Goal: Task Accomplishment & Management: Complete application form

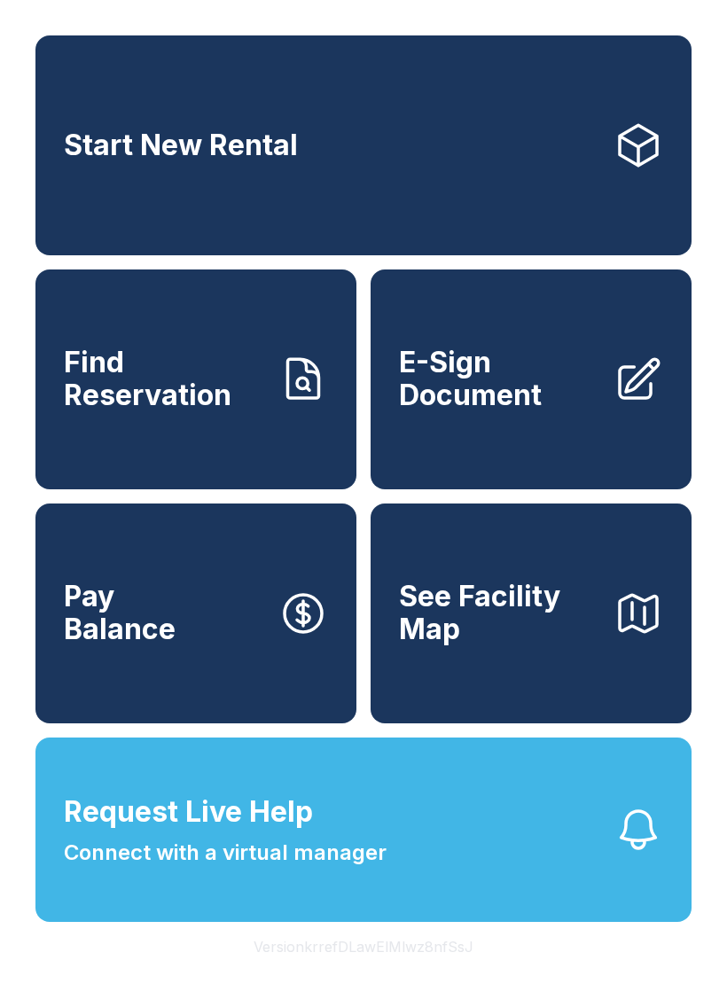
click at [449, 899] on button "Request Live Help Connect with a virtual manager" at bounding box center [363, 829] width 656 height 184
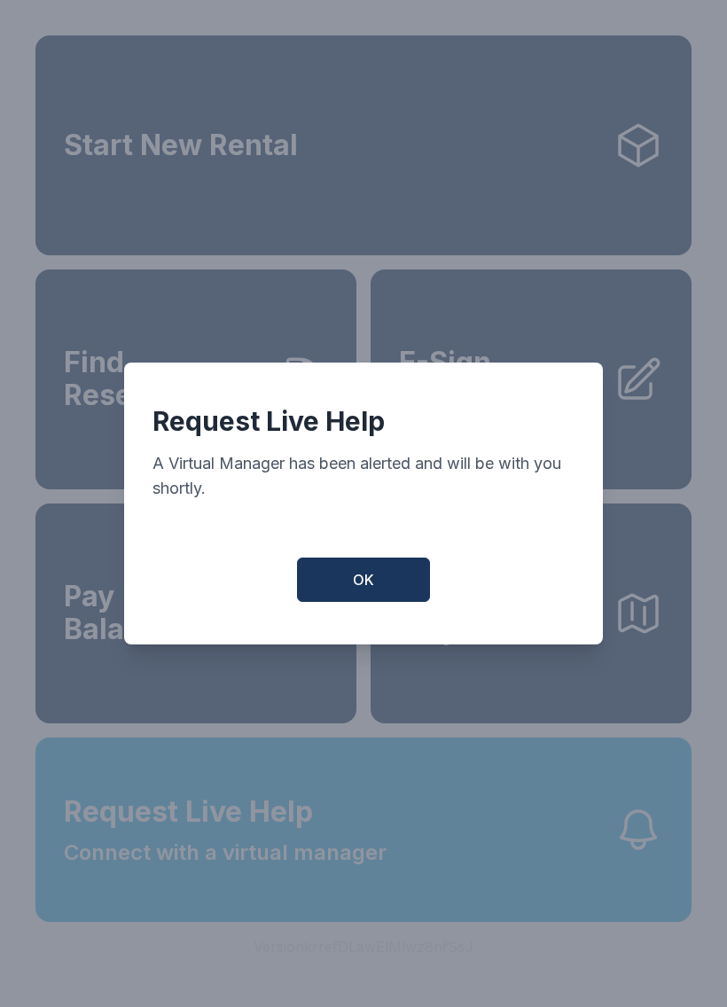
click at [354, 583] on span "OK" at bounding box center [363, 579] width 21 height 21
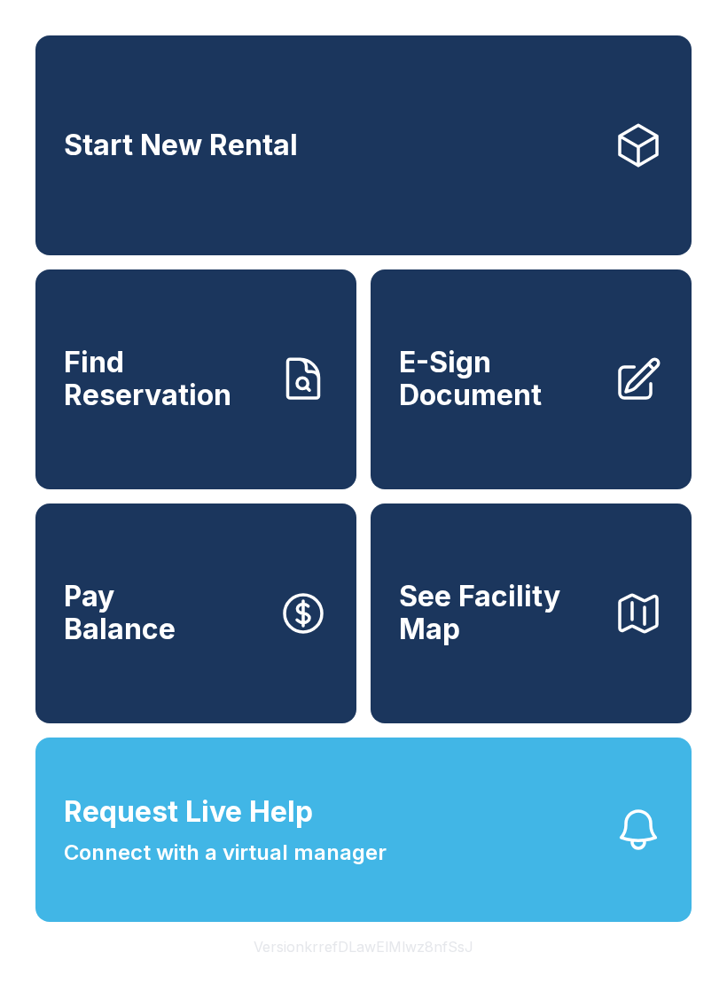
click at [517, 401] on span "E-Sign Document" at bounding box center [499, 378] width 200 height 65
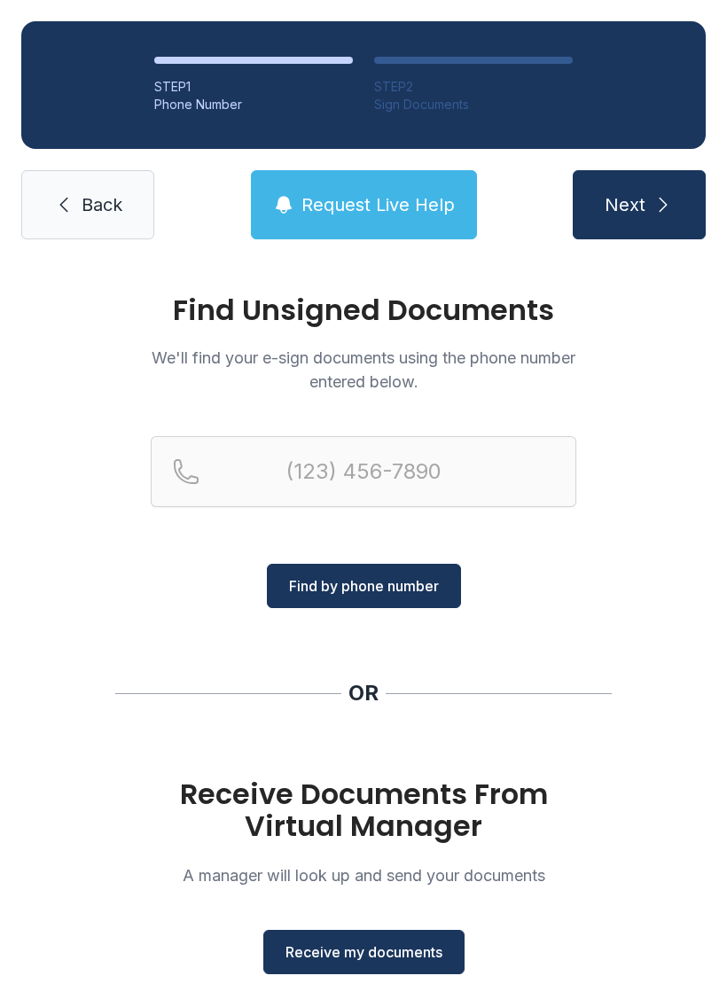
click at [308, 952] on span "Receive my documents" at bounding box center [363, 951] width 157 height 21
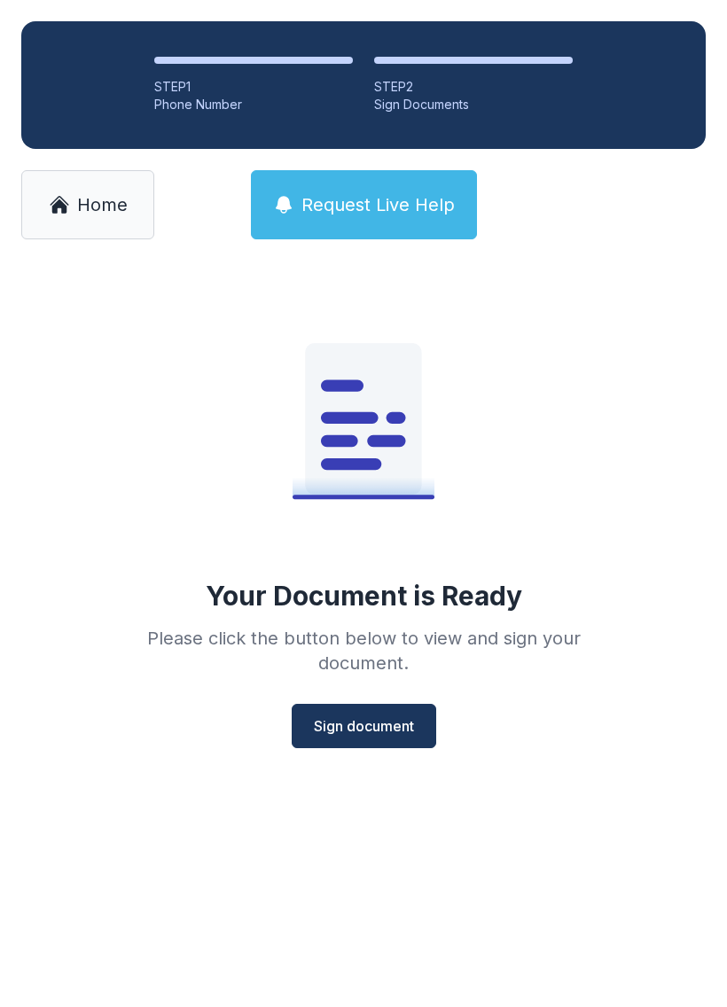
click at [346, 726] on span "Sign document" at bounding box center [364, 725] width 100 height 21
